Goal: Information Seeking & Learning: Check status

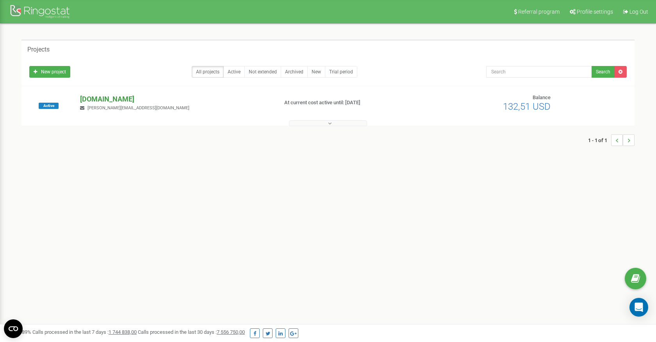
click at [98, 101] on p "[DOMAIN_NAME]" at bounding box center [175, 99] width 191 height 10
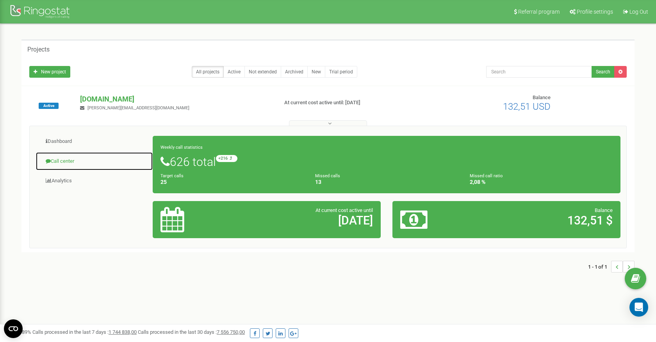
click at [79, 163] on link "Call center" at bounding box center [95, 161] width 118 height 19
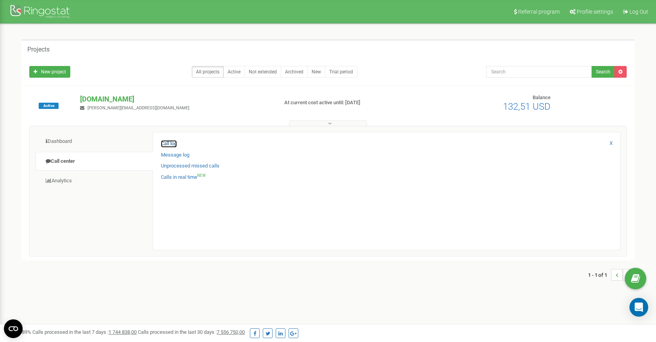
click at [174, 145] on link "Call log" at bounding box center [169, 143] width 16 height 7
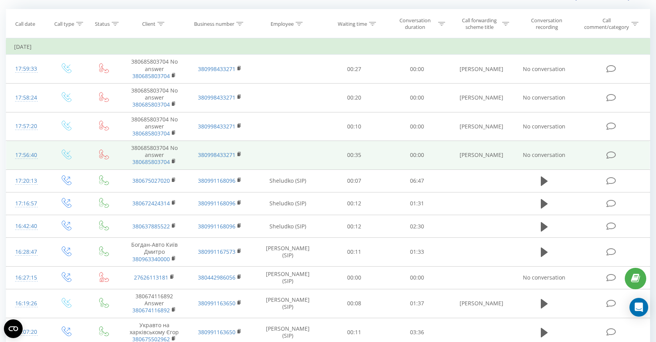
scroll to position [65, 0]
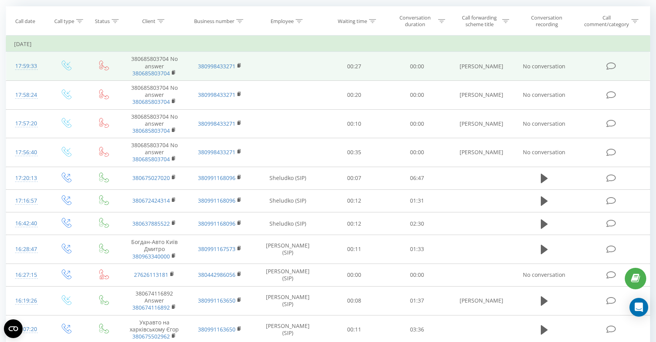
click at [525, 66] on span "No conversation" at bounding box center [544, 66] width 43 height 7
drag, startPoint x: 523, startPoint y: 65, endPoint x: 567, endPoint y: 66, distance: 43.4
click at [567, 66] on td "No conversation" at bounding box center [544, 66] width 61 height 29
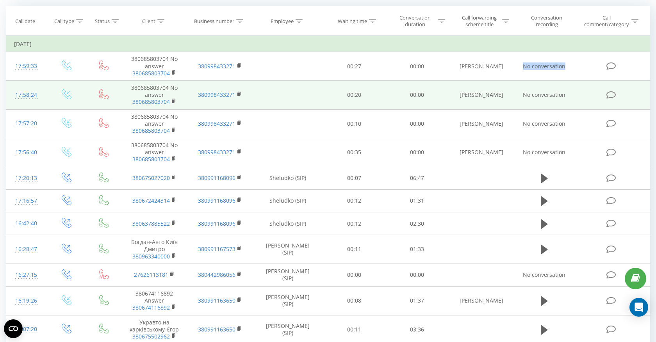
copy span "No conversation"
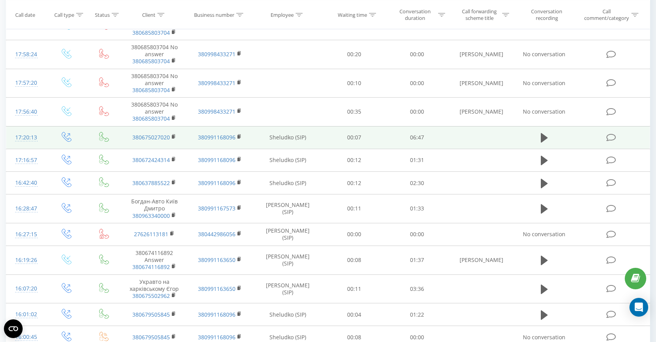
scroll to position [106, 0]
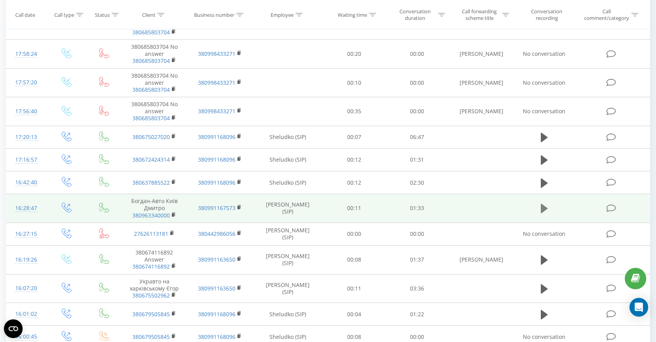
click at [545, 209] on icon at bounding box center [544, 208] width 7 height 9
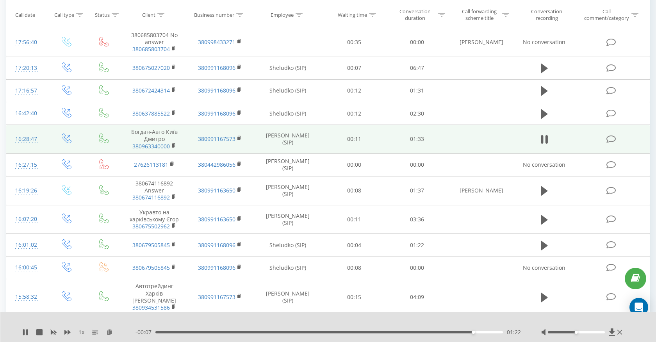
scroll to position [177, 0]
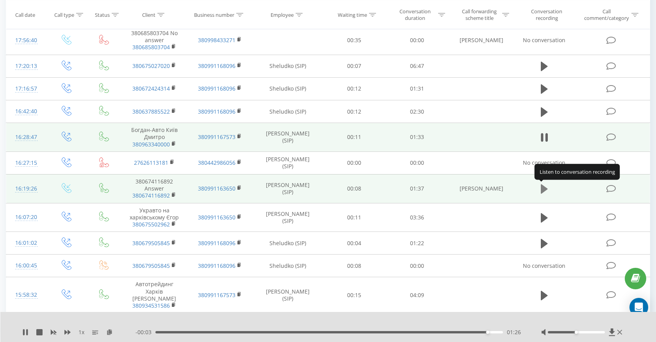
click at [544, 190] on icon at bounding box center [544, 188] width 7 height 9
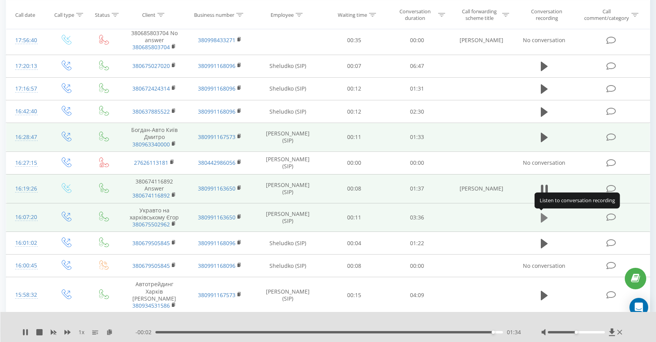
click at [543, 214] on icon at bounding box center [544, 217] width 7 height 9
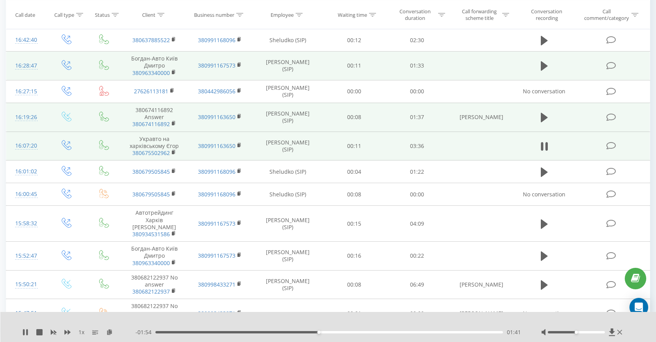
scroll to position [259, 0]
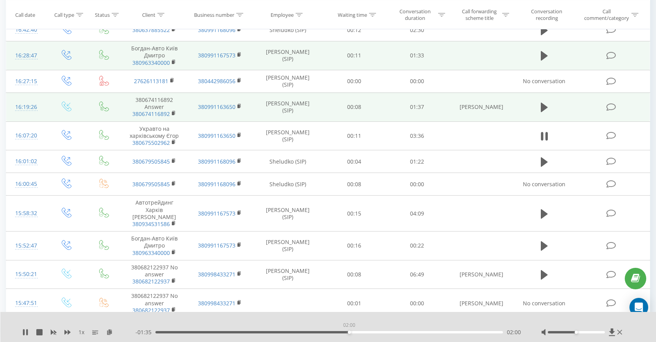
click at [349, 332] on div "02:00" at bounding box center [329, 332] width 348 height 2
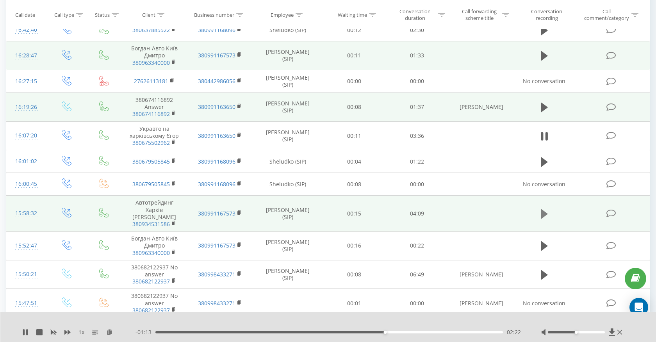
click at [541, 209] on icon at bounding box center [544, 213] width 7 height 9
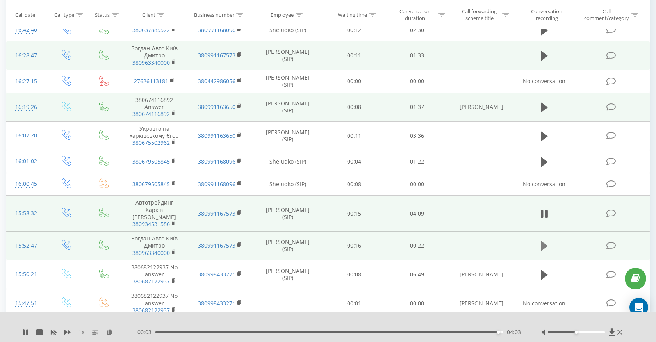
click at [546, 241] on icon at bounding box center [544, 245] width 7 height 9
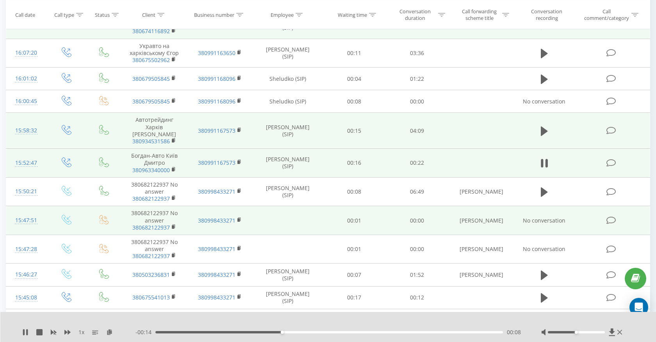
scroll to position [343, 0]
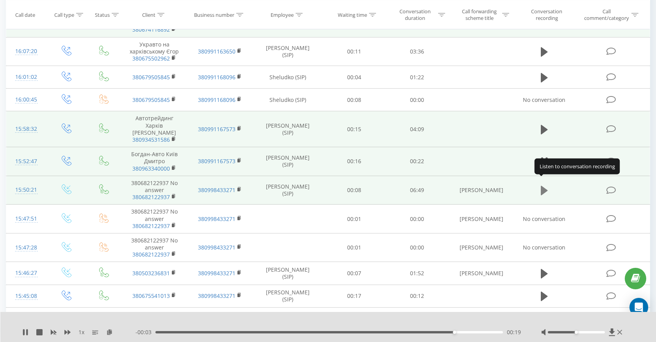
click at [543, 186] on icon at bounding box center [544, 190] width 7 height 9
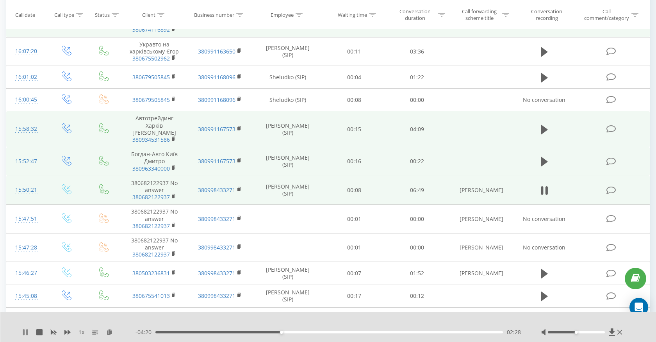
click at [24, 333] on icon at bounding box center [24, 332] width 2 height 6
click at [22, 330] on div "1 x - 04:19 02:28 02:28" at bounding box center [328, 327] width 656 height 30
click at [25, 330] on icon at bounding box center [25, 332] width 5 height 6
click at [141, 317] on div "1 x - 04:11 02:36 02:36" at bounding box center [328, 327] width 656 height 30
click at [29, 332] on div "1 x" at bounding box center [78, 333] width 113 height 8
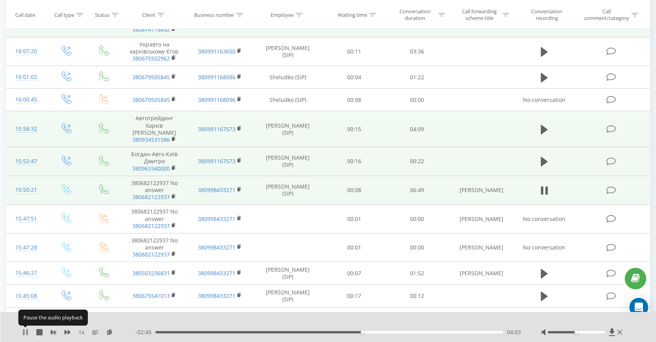
click at [25, 331] on icon at bounding box center [25, 332] width 6 height 6
click at [25, 332] on icon at bounding box center [25, 332] width 5 height 6
click at [25, 332] on icon at bounding box center [25, 332] width 6 height 6
click at [24, 330] on icon at bounding box center [25, 332] width 5 height 6
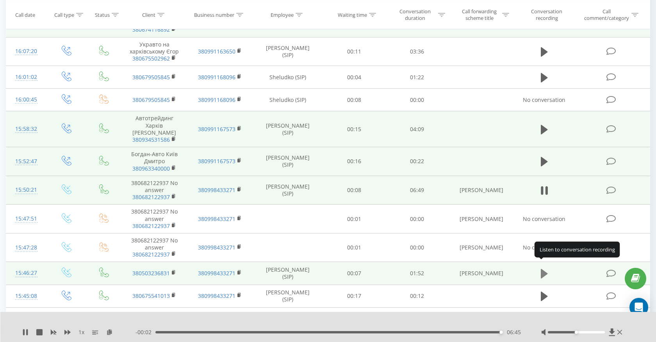
click at [543, 269] on icon at bounding box center [544, 273] width 7 height 9
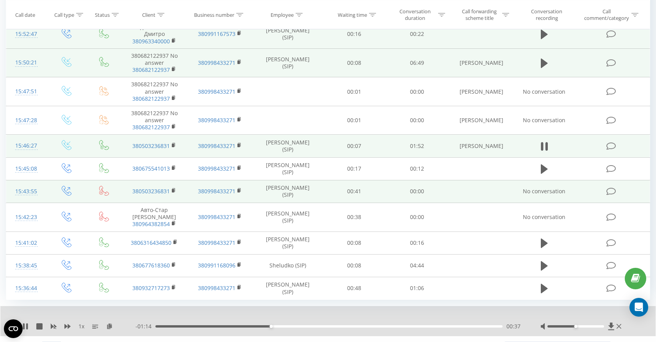
scroll to position [480, 0]
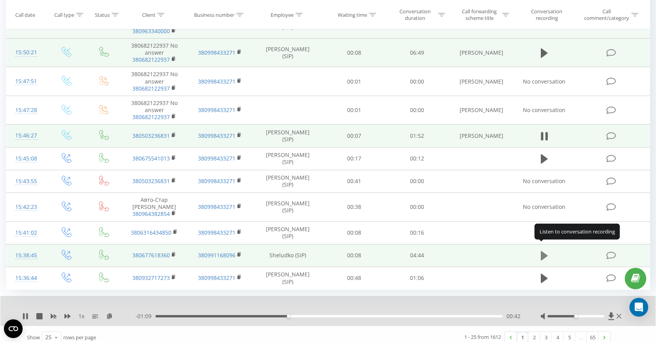
click at [544, 252] on icon at bounding box center [544, 255] width 7 height 11
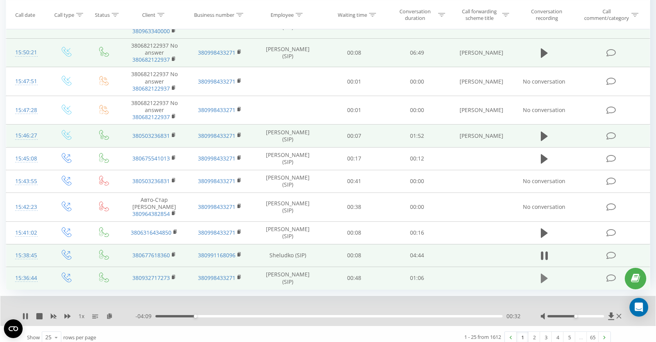
click at [544, 274] on icon at bounding box center [544, 278] width 7 height 9
click at [534, 332] on link "2" at bounding box center [535, 337] width 12 height 11
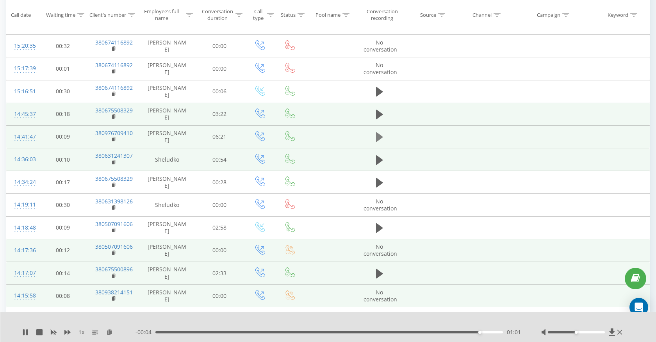
scroll to position [172, 0]
click at [380, 136] on icon at bounding box center [379, 137] width 7 height 11
click at [646, 14] on icon "close" at bounding box center [644, 12] width 5 height 6
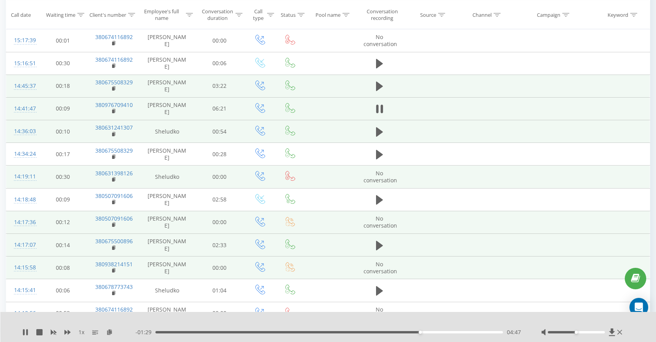
scroll to position [210, 0]
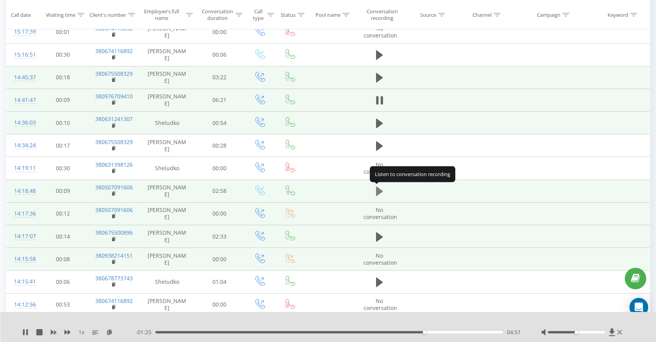
click at [379, 189] on icon at bounding box center [379, 191] width 7 height 9
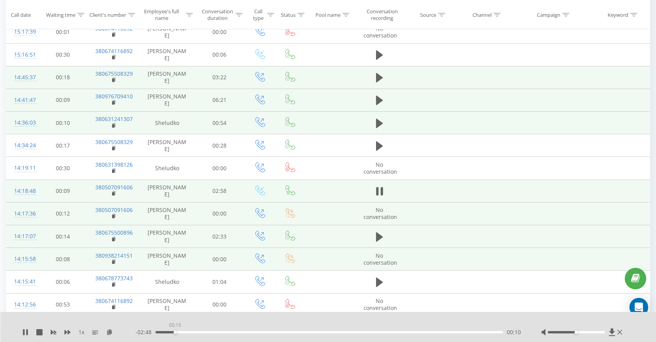
click at [175, 332] on div "00:10" at bounding box center [329, 332] width 348 height 2
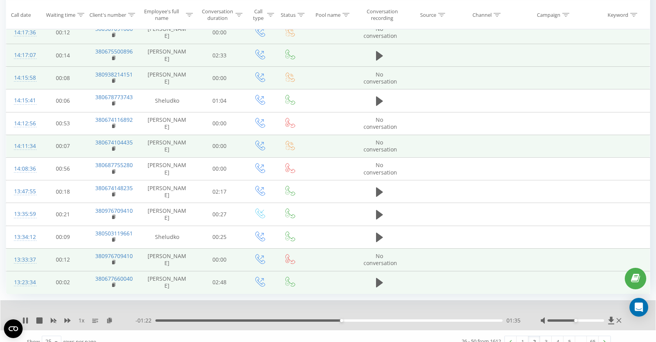
scroll to position [402, 0]
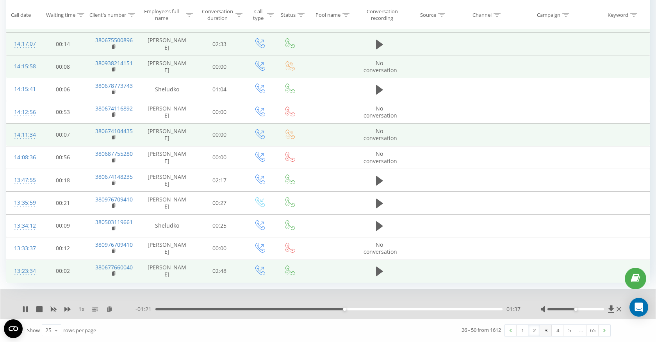
click at [543, 330] on link "3" at bounding box center [546, 330] width 12 height 11
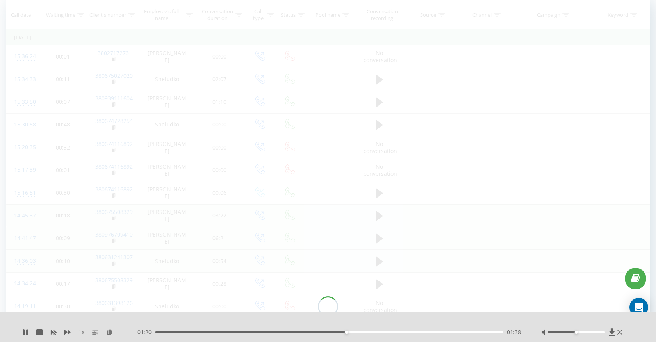
scroll to position [52, 0]
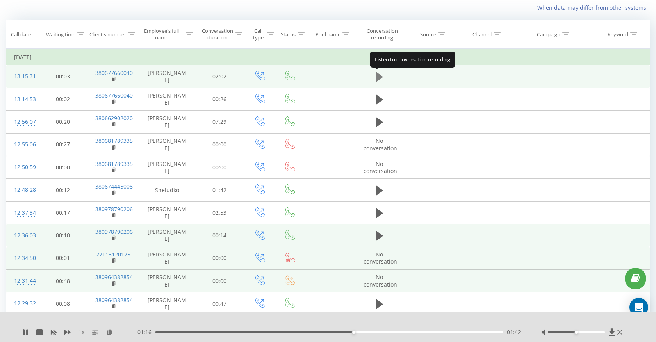
click at [379, 77] on icon at bounding box center [379, 76] width 7 height 9
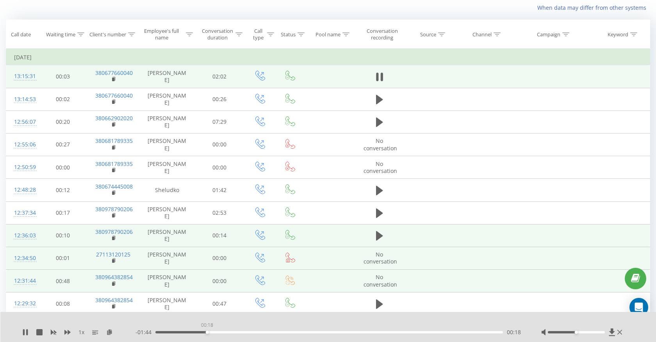
click at [207, 332] on div "00:18" at bounding box center [329, 332] width 348 height 2
click at [234, 333] on div "00:27" at bounding box center [329, 332] width 348 height 2
click at [277, 330] on div "- 01:34 00:28 00:28" at bounding box center [329, 333] width 386 height 8
click at [277, 335] on div "- 01:33 00:29 00:29" at bounding box center [329, 333] width 386 height 8
click at [277, 334] on div "- 01:33 00:29 00:29" at bounding box center [329, 333] width 386 height 8
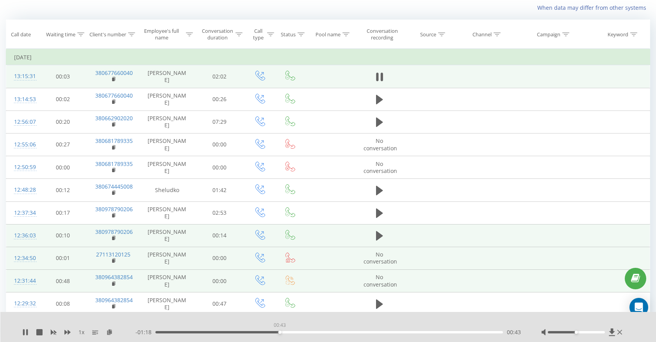
click at [280, 331] on div "00:43" at bounding box center [329, 332] width 348 height 2
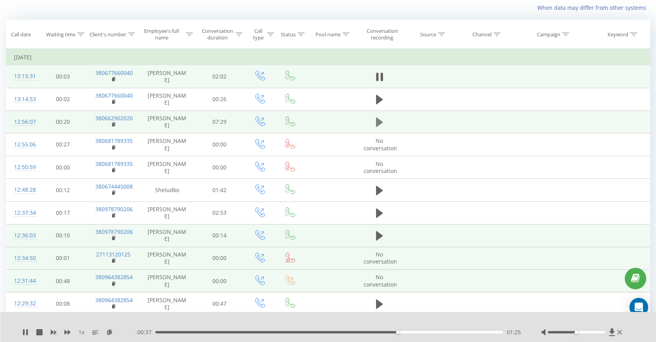
click at [379, 120] on icon at bounding box center [379, 122] width 7 height 9
click at [80, 332] on span "1 x" at bounding box center [82, 333] width 6 height 8
click at [82, 334] on span "1 x" at bounding box center [82, 333] width 6 height 8
click at [81, 333] on span "1 x" at bounding box center [82, 333] width 6 height 8
